Goal: Navigation & Orientation: Go to known website

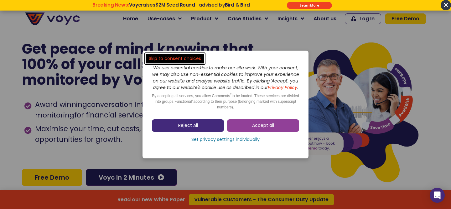
click at [211, 127] on link "Reject All" at bounding box center [188, 126] width 72 height 13
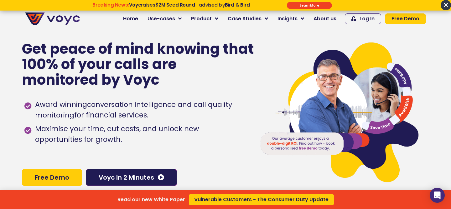
click at [444, 4] on span "×" at bounding box center [445, 5] width 10 height 10
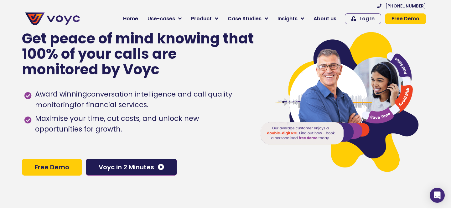
click at [228, 89] on li "Award winning conversation intelligence and call quality monitoring for financi…" at bounding box center [135, 98] width 223 height 24
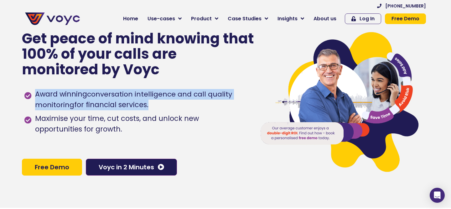
click at [228, 89] on li "Award winning conversation intelligence and call quality monitoring for financi…" at bounding box center [135, 98] width 223 height 24
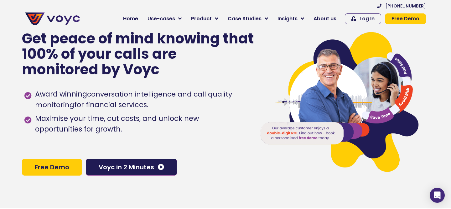
click at [80, 80] on div "Get peace of mind knowing that 100% of your calls are monitored by Voyc" at bounding box center [138, 57] width 233 height 53
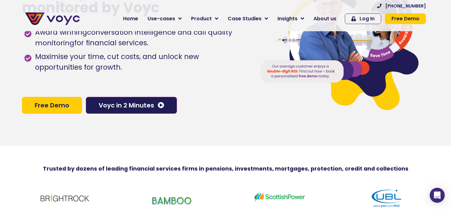
scroll to position [58, 0]
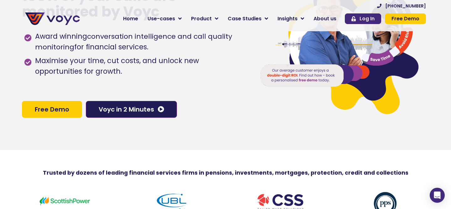
click at [361, 19] on span "Log In" at bounding box center [366, 18] width 15 height 5
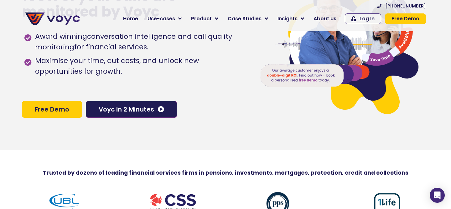
click at [188, 145] on div "Get peace of mind knowing that 100% of your calls are monitored by Voyc Award w…" at bounding box center [136, 45] width 228 height 209
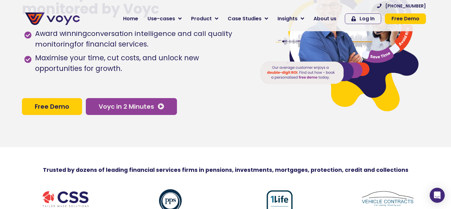
scroll to position [59, 0]
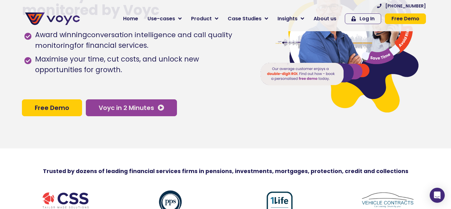
click at [143, 108] on span "Voyc in 2 Minutes" at bounding box center [126, 108] width 55 height 6
